Goal: Information Seeking & Learning: Compare options

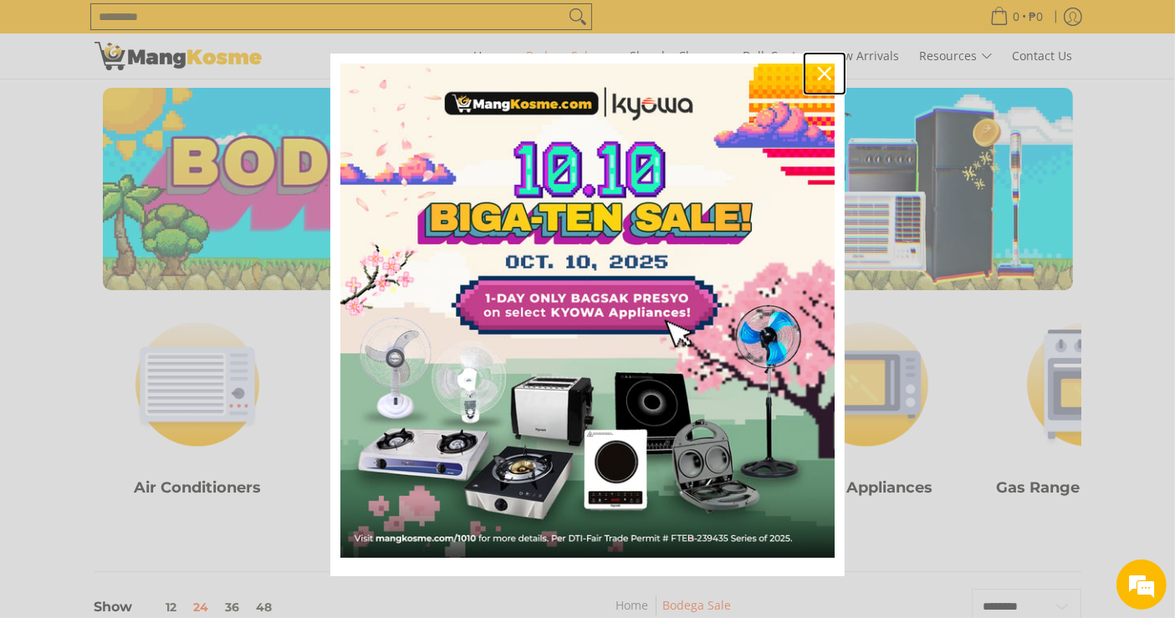
click at [820, 73] on icon "close icon" at bounding box center [824, 73] width 13 height 13
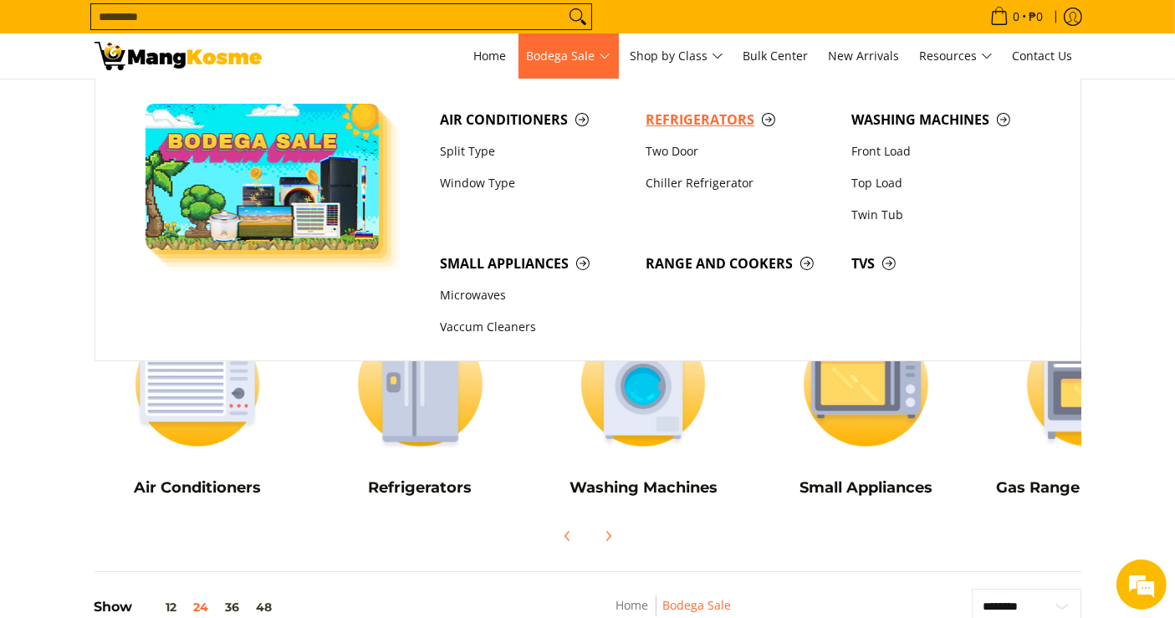
click at [657, 112] on span "Refrigerators" at bounding box center [740, 120] width 189 height 21
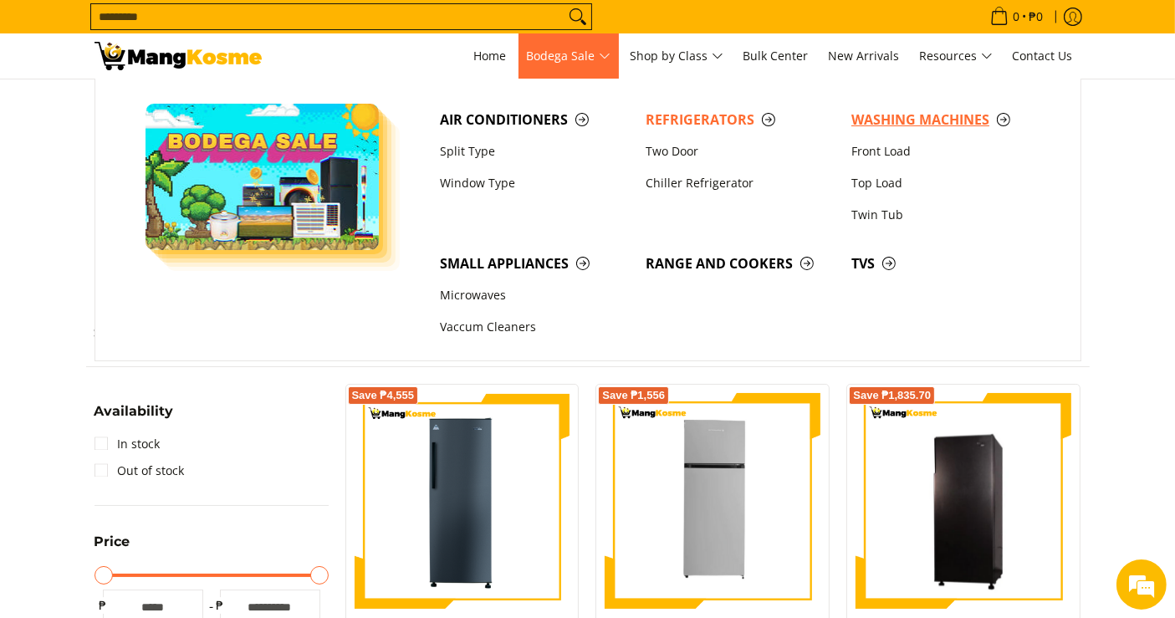
click at [874, 121] on span "Washing Machines" at bounding box center [945, 120] width 189 height 21
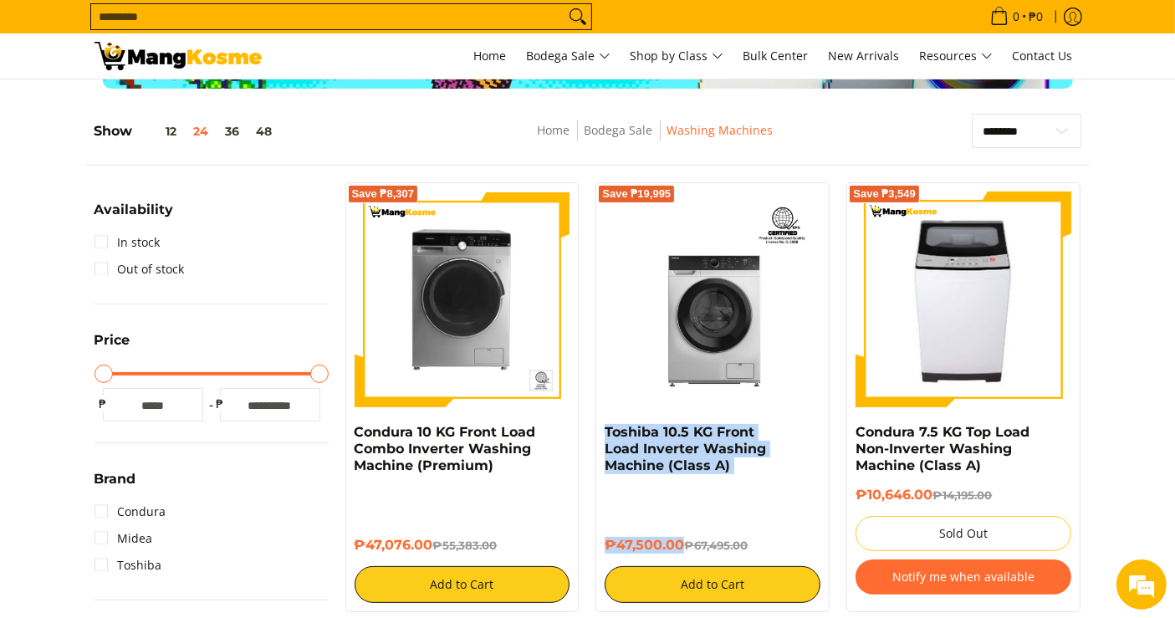
click at [603, 434] on div "Save ₱19,995 Toshiba 10.5 KG Front Load Inverter Washing Machine (Class A) ₱47,…" at bounding box center [713, 397] width 234 height 430
copy div "Toshiba 10.5 KG Front Load Inverter Washing Machine (Class A) ₱47,500.00"
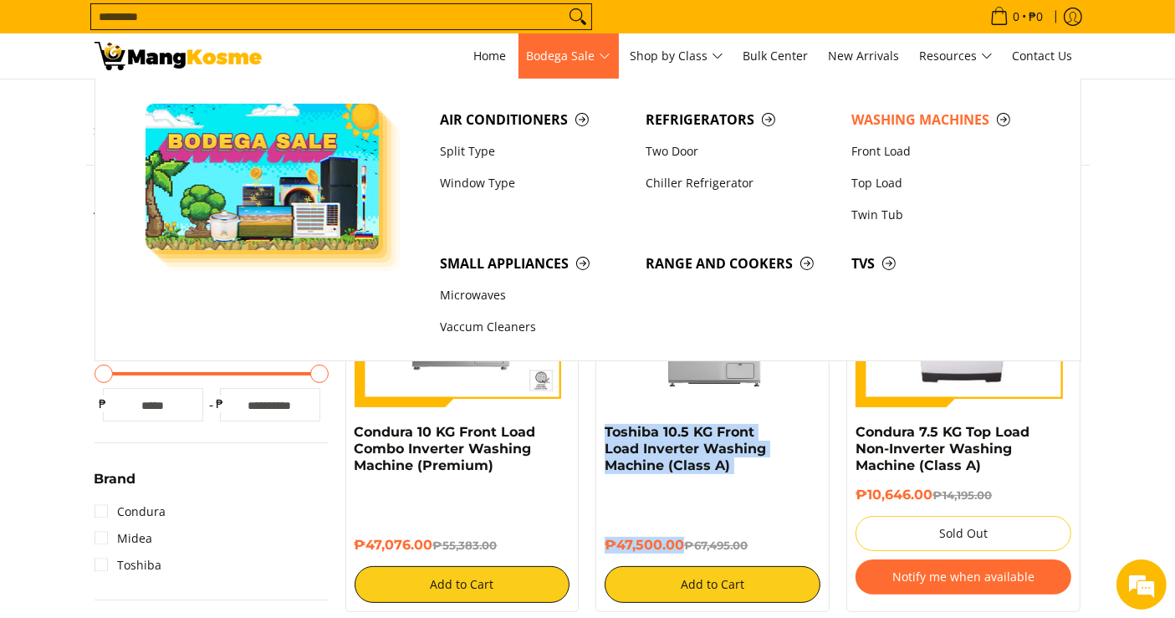
click at [575, 56] on span "Bodega Sale" at bounding box center [569, 56] width 84 height 21
